Goal: Task Accomplishment & Management: Complete application form

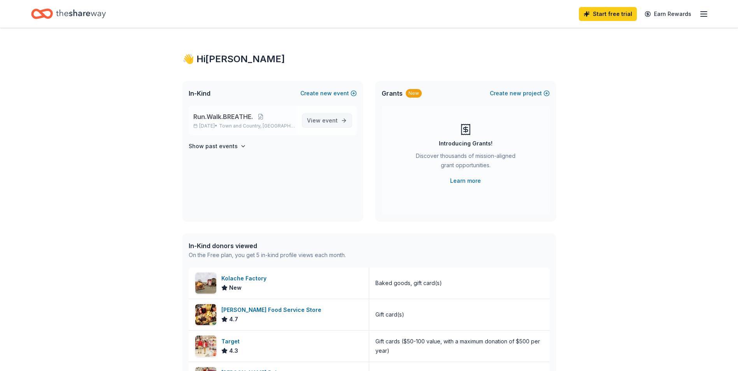
click at [331, 116] on link "View event" at bounding box center [327, 121] width 50 height 14
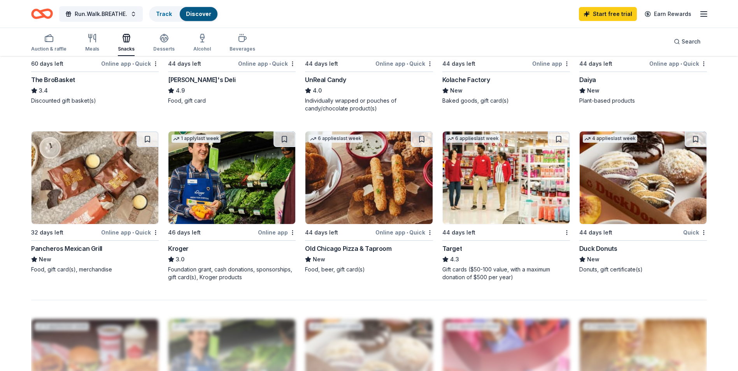
scroll to position [479, 0]
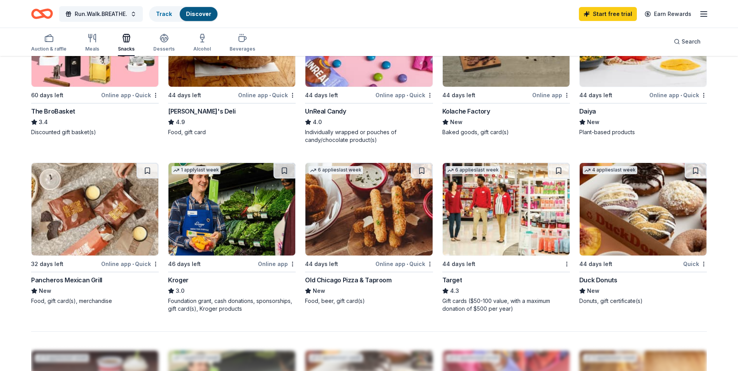
click at [473, 215] on img at bounding box center [506, 209] width 127 height 93
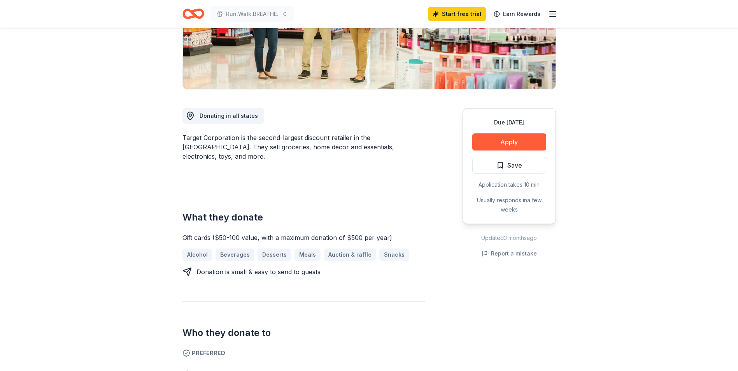
scroll to position [78, 0]
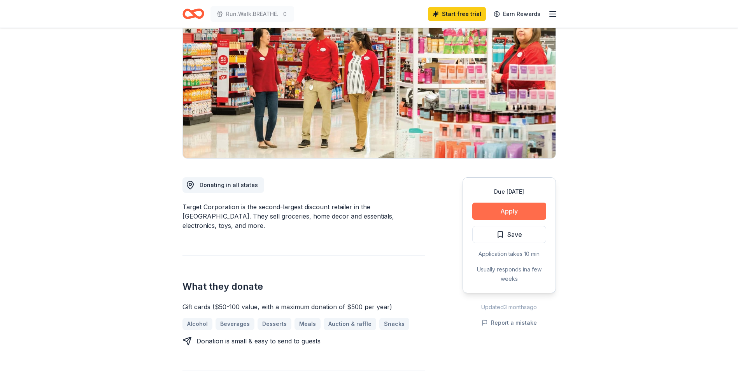
click at [509, 211] on button "Apply" at bounding box center [509, 211] width 74 height 17
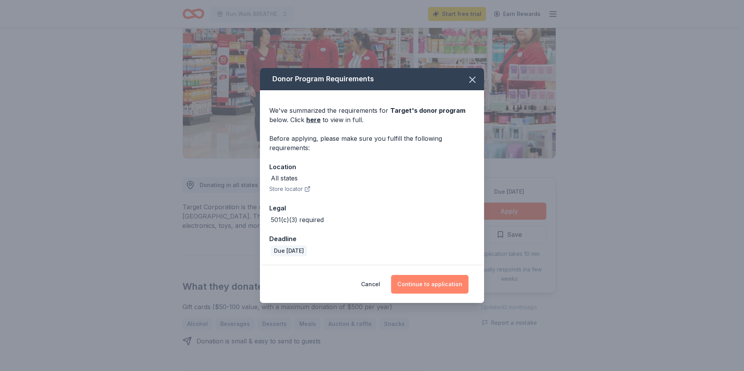
click at [417, 284] on button "Continue to application" at bounding box center [429, 284] width 77 height 19
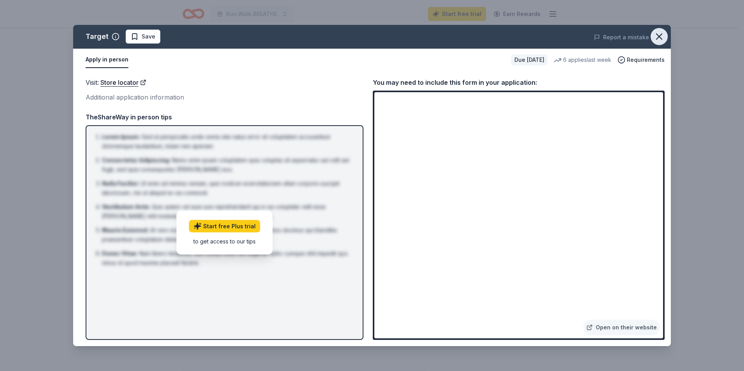
click at [662, 35] on icon "button" at bounding box center [659, 36] width 11 height 11
